Goal: Entertainment & Leisure: Consume media (video, audio)

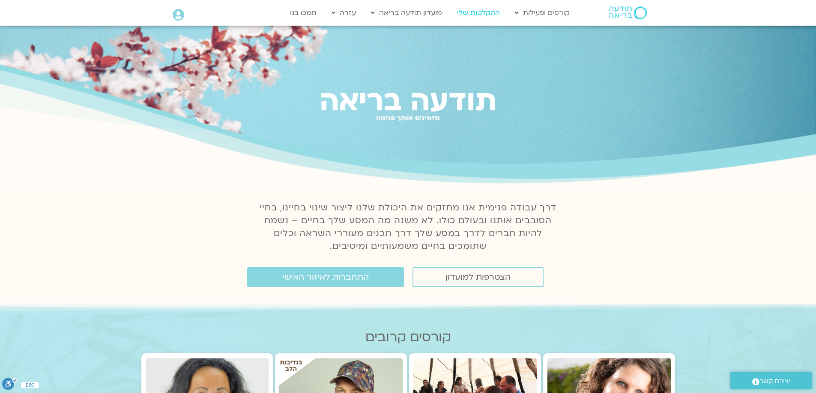
click at [487, 12] on link "ההקלטות שלי" at bounding box center [478, 13] width 51 height 16
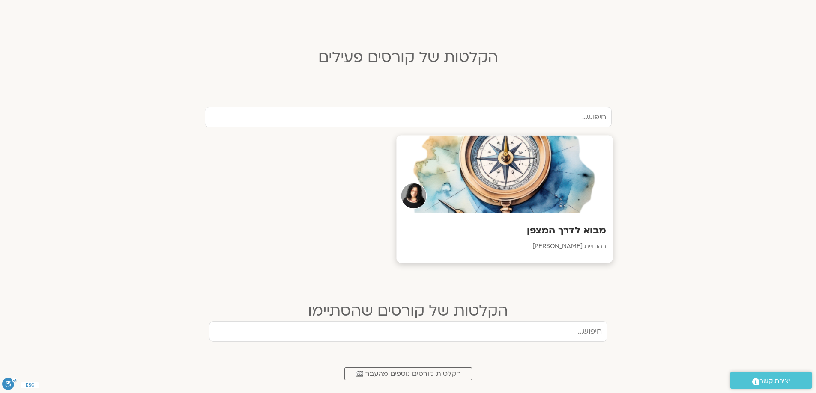
scroll to position [214, 0]
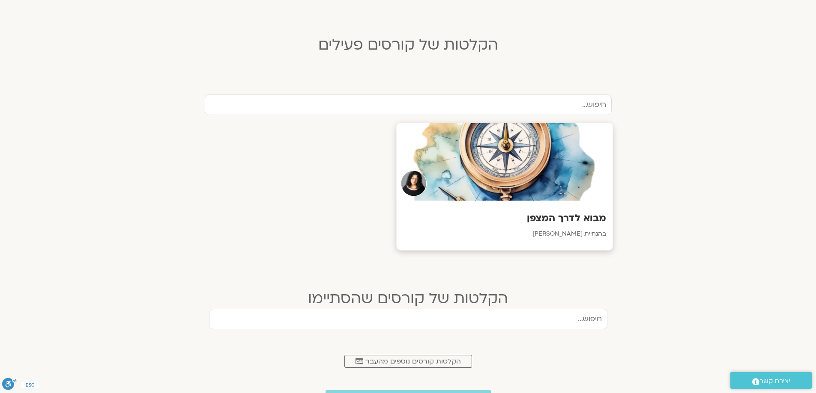
click at [467, 185] on div at bounding box center [504, 162] width 216 height 78
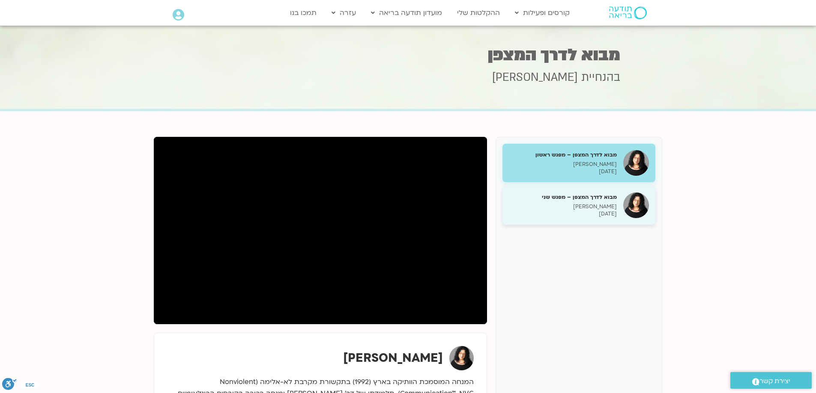
click at [579, 212] on p "[DATE]" at bounding box center [563, 214] width 108 height 7
